Goal: Check status: Check status

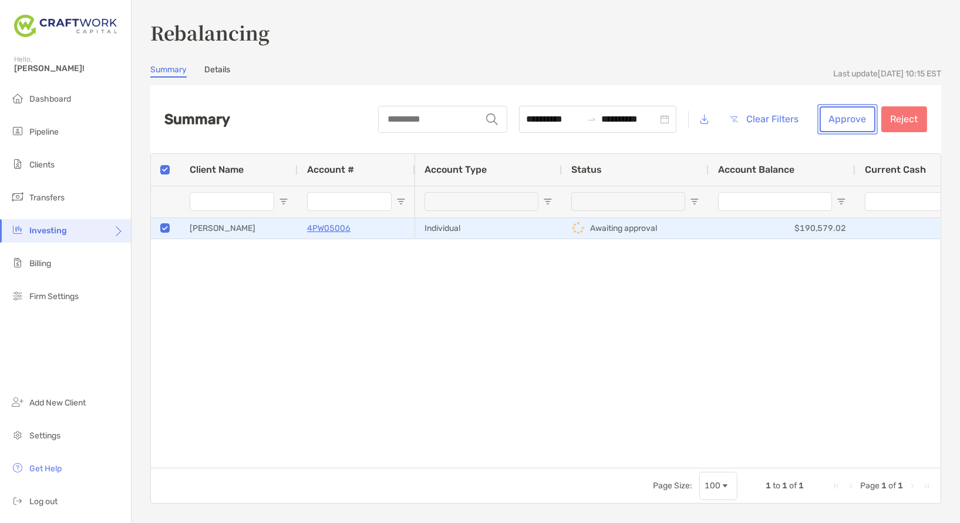
click at [853, 119] on button "Approve" at bounding box center [848, 119] width 56 height 26
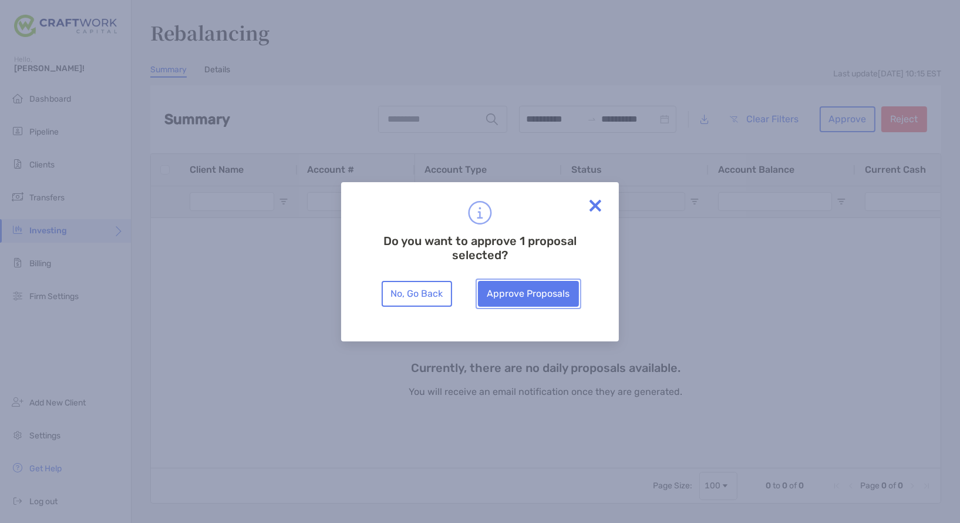
click at [552, 302] on button "Approve Proposals" at bounding box center [528, 294] width 101 height 26
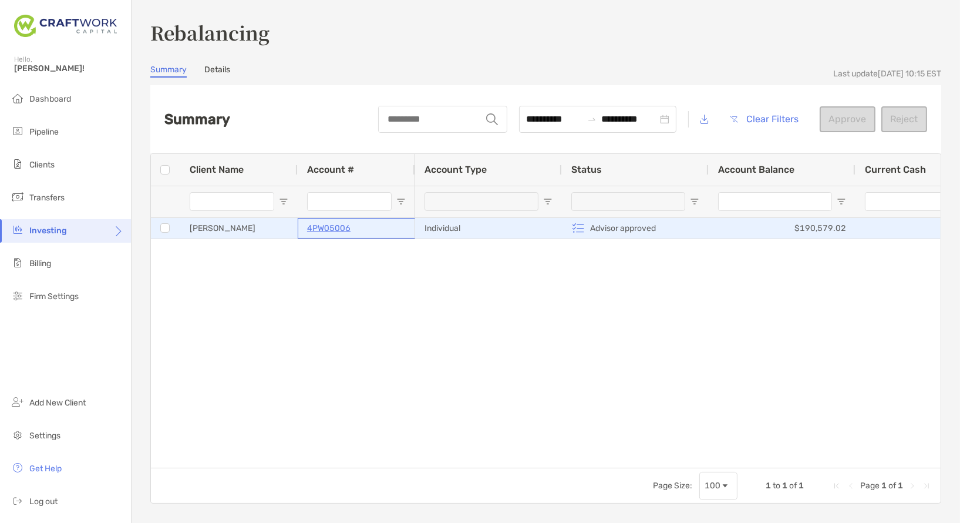
click at [331, 230] on p "4PW05006" at bounding box center [328, 228] width 43 height 15
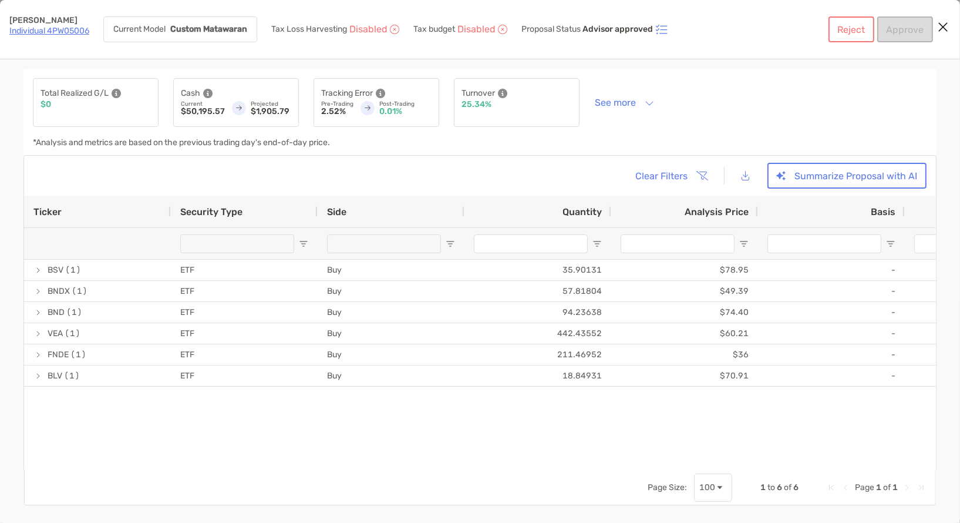
click at [68, 32] on link "Individual 4PW05006" at bounding box center [49, 31] width 80 height 10
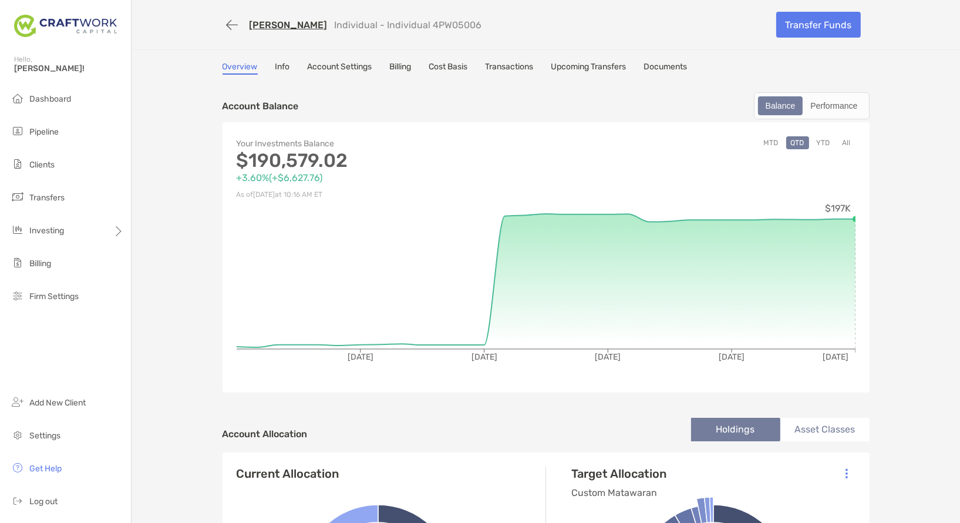
click at [457, 60] on div "Joseph Matawaran Individual - Individual 4PW05006 Transfer Funds Overview Info …" at bounding box center [546, 497] width 829 height 994
click at [457, 63] on link "Cost Basis" at bounding box center [448, 68] width 39 height 13
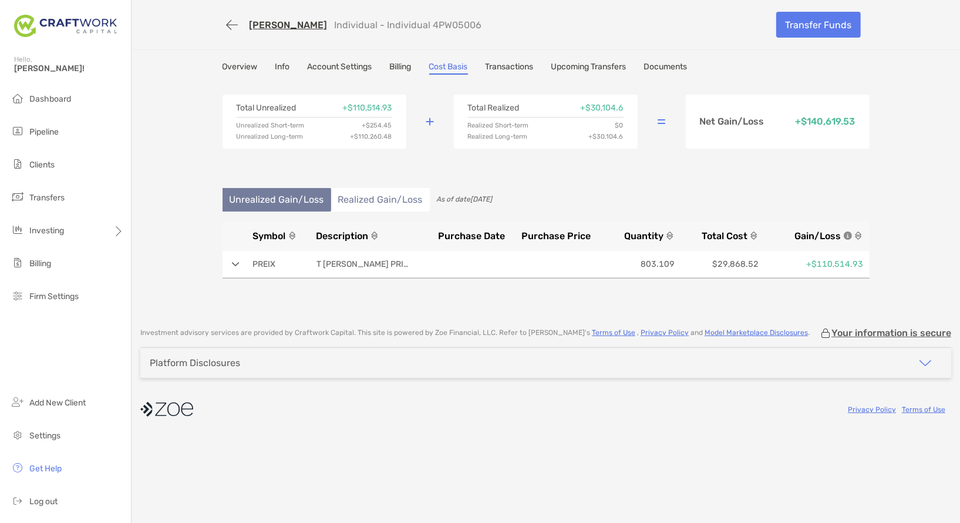
click at [250, 68] on link "Overview" at bounding box center [240, 68] width 35 height 13
